Goal: Information Seeking & Learning: Learn about a topic

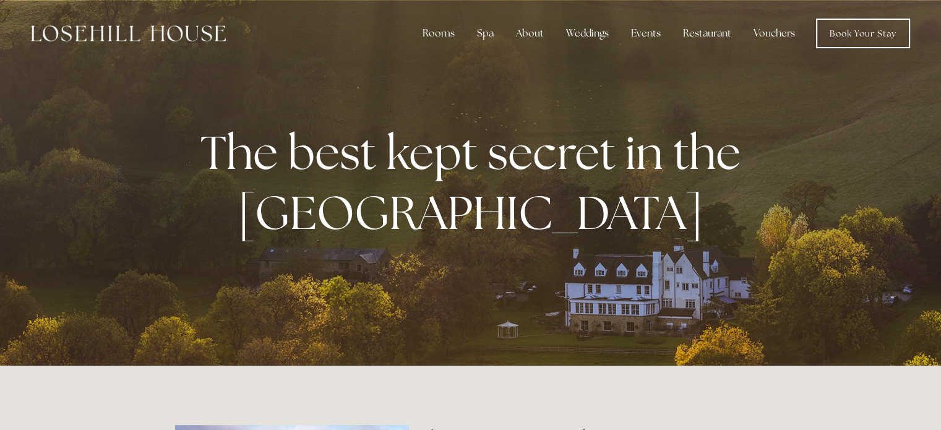
drag, startPoint x: 944, startPoint y: 33, endPoint x: 910, endPoint y: 31, distance: 34.1
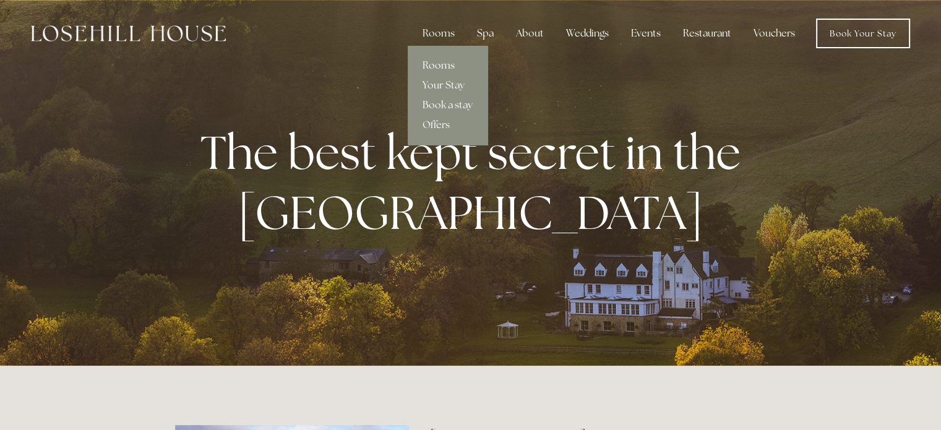
click at [443, 63] on link "Rooms" at bounding box center [448, 66] width 80 height 20
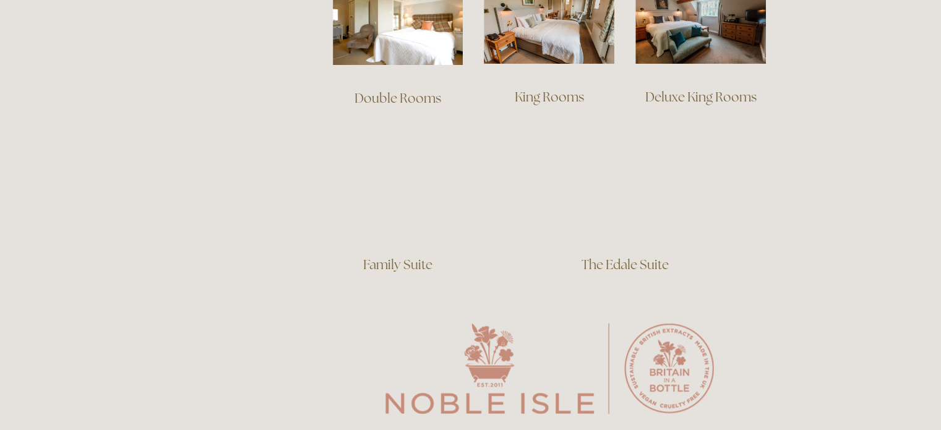
scroll to position [789, 0]
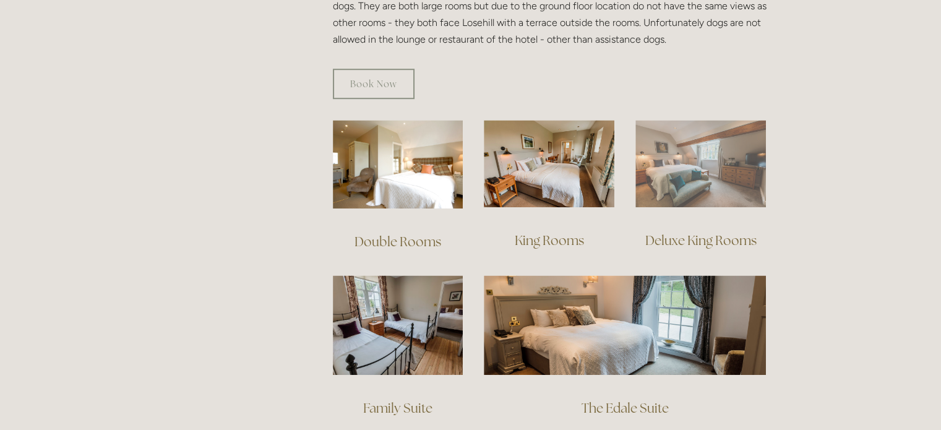
click at [710, 152] on img at bounding box center [700, 163] width 131 height 87
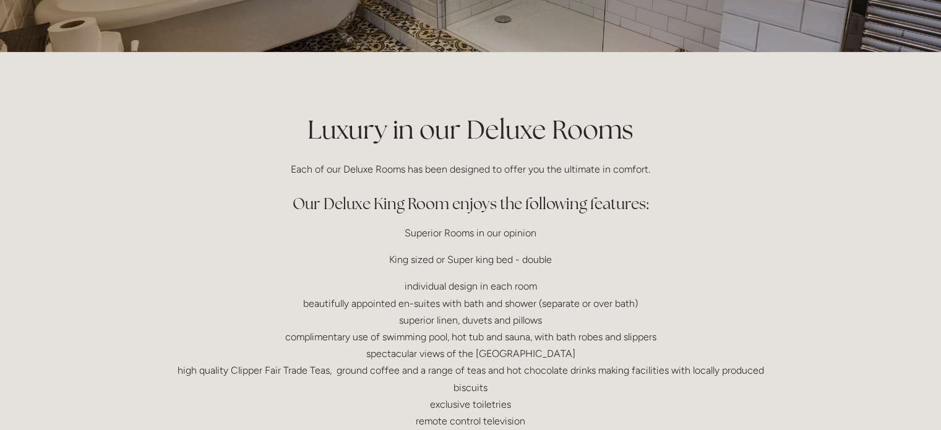
scroll to position [210, 0]
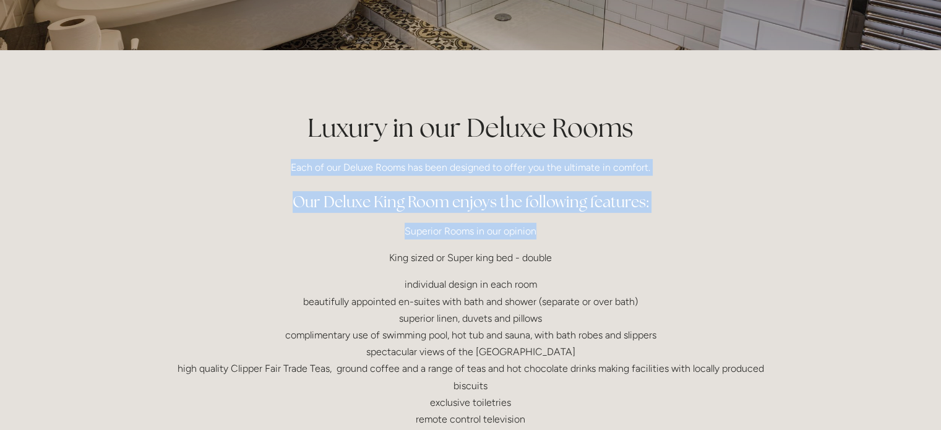
drag, startPoint x: 940, startPoint y: 126, endPoint x: 949, endPoint y: 237, distance: 111.7
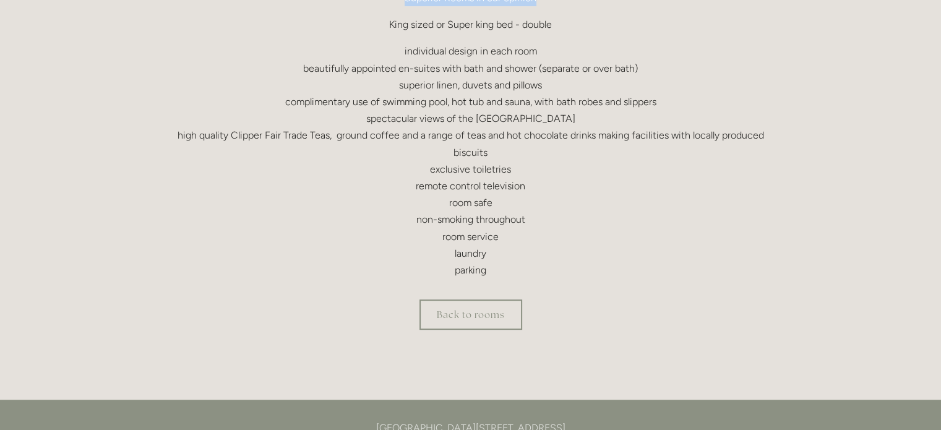
scroll to position [445, 0]
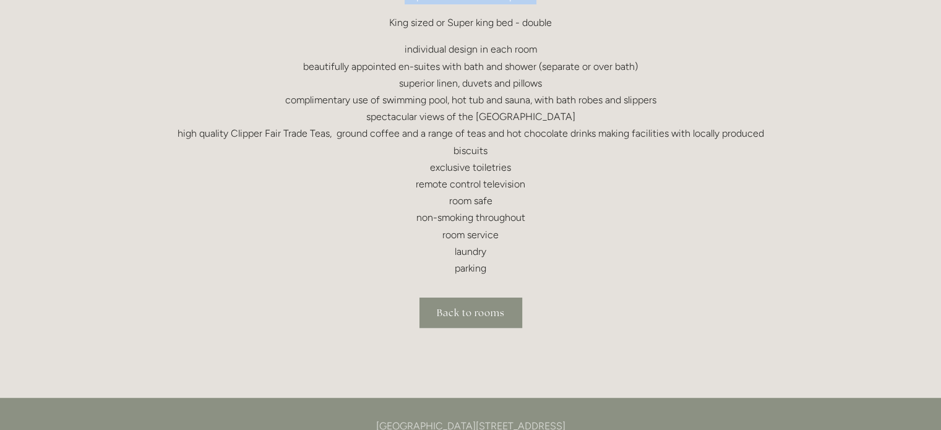
click at [454, 314] on link "Back to rooms" at bounding box center [470, 312] width 103 height 30
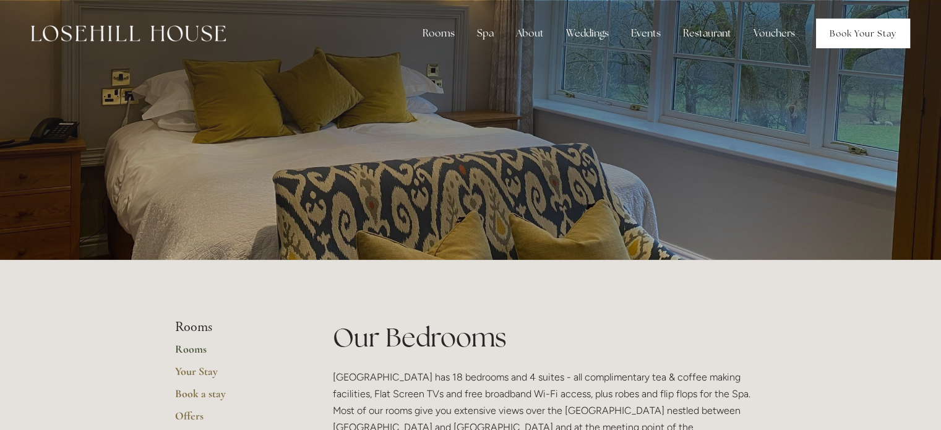
click at [882, 37] on link "Book Your Stay" at bounding box center [863, 34] width 94 height 30
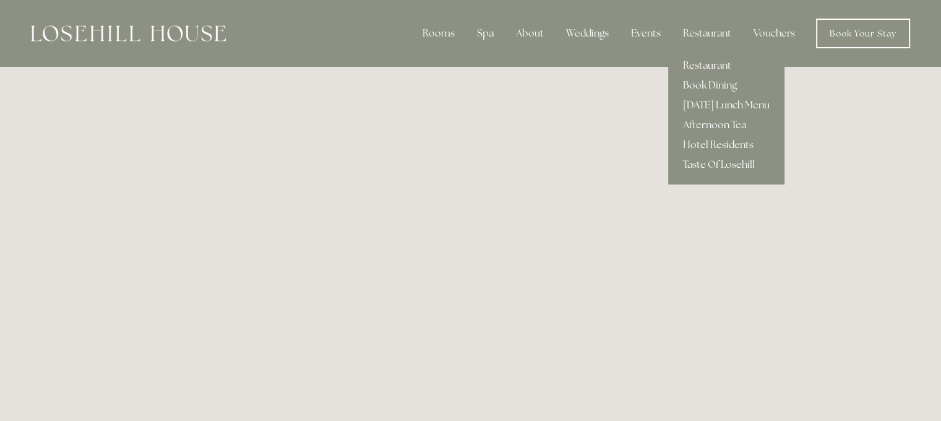
click at [709, 67] on link "Restaurant" at bounding box center [726, 66] width 116 height 20
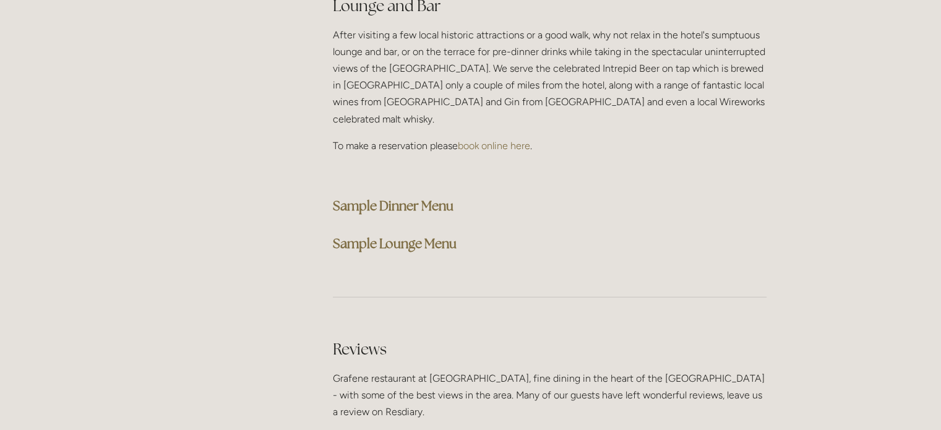
scroll to position [3201, 0]
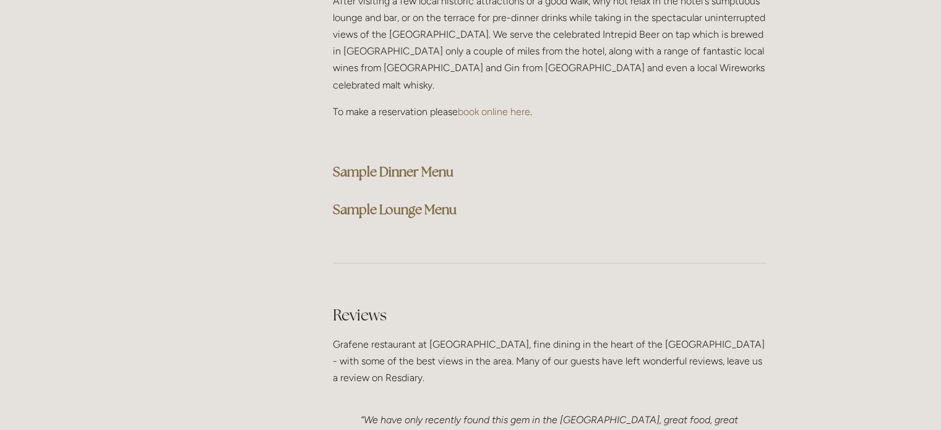
drag, startPoint x: 946, startPoint y: 30, endPoint x: 949, endPoint y: 311, distance: 281.4
click at [407, 163] on strong "Sample Dinner Menu" at bounding box center [393, 171] width 121 height 17
click at [408, 201] on strong "Sample Lounge Menu" at bounding box center [395, 209] width 124 height 17
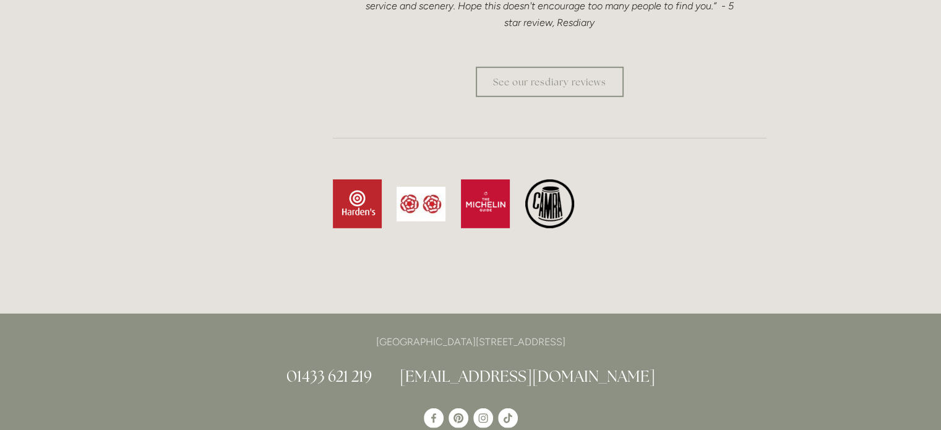
scroll to position [3699, 0]
